Goal: Transaction & Acquisition: Download file/media

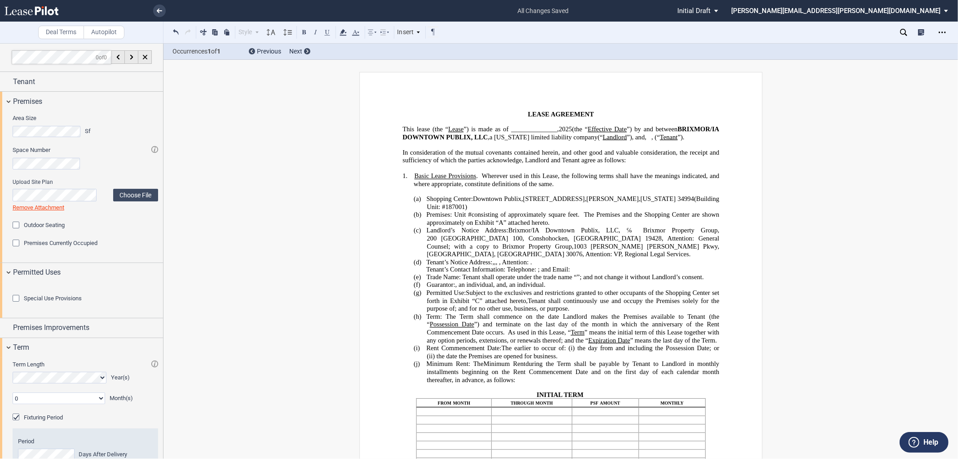
scroll to position [1560, 0]
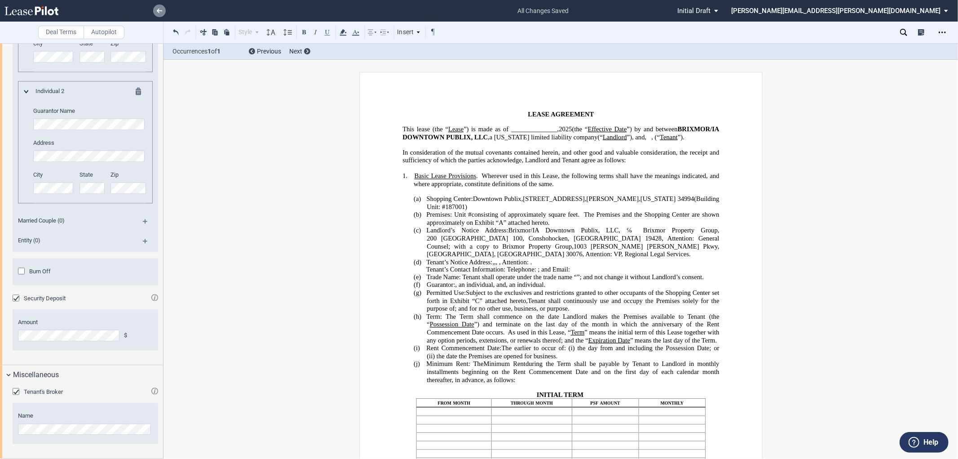
click at [160, 11] on use at bounding box center [159, 11] width 5 height 4
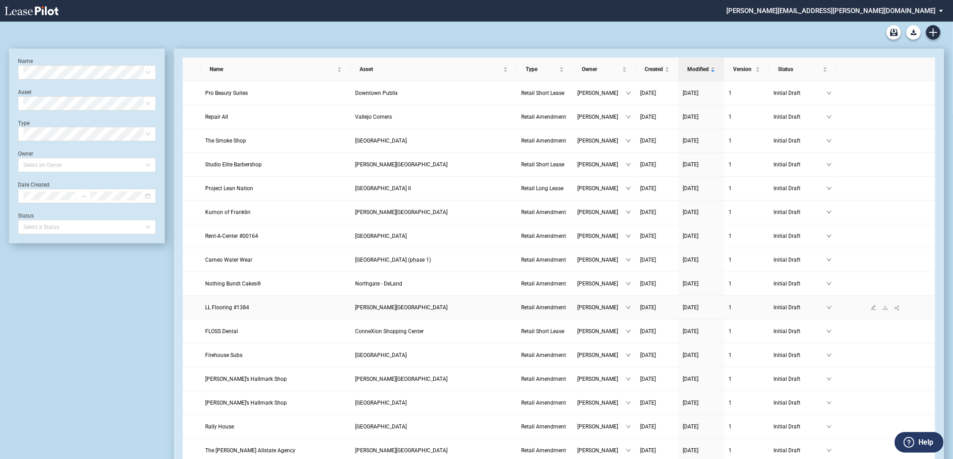
click at [391, 307] on span "Garner Towne Square" at bounding box center [401, 307] width 93 height 6
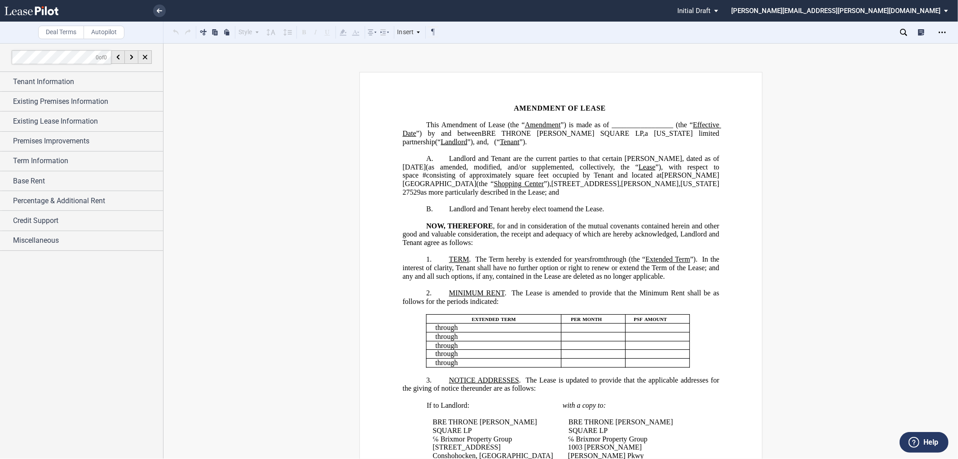
click at [942, 30] on icon "Open Lease options menu" at bounding box center [942, 32] width 7 height 7
click at [847, 47] on div "Download" at bounding box center [890, 48] width 110 height 8
